Goal: Information Seeking & Learning: Check status

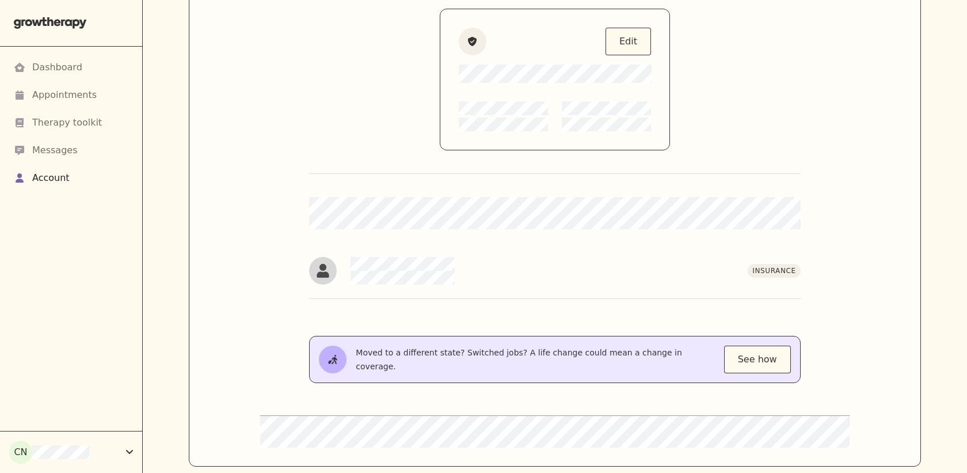
scroll to position [182, 0]
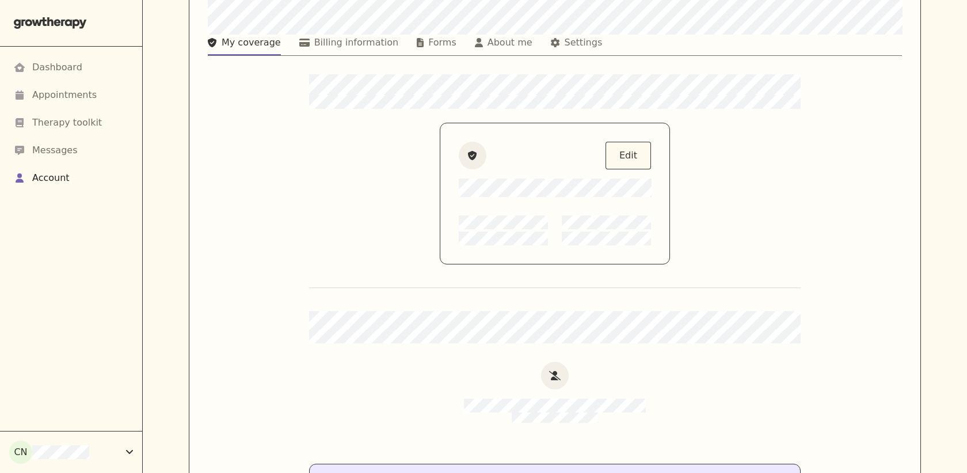
scroll to position [70, 0]
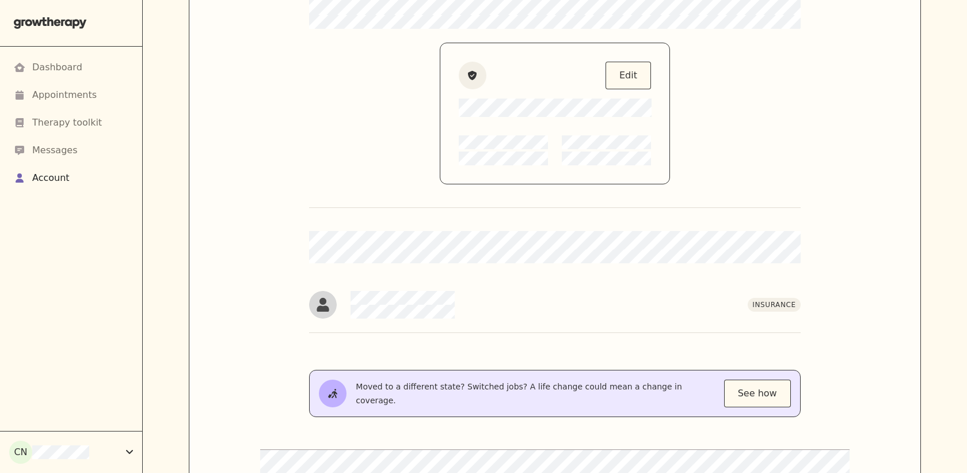
scroll to position [175, 0]
